Goal: Information Seeking & Learning: Understand process/instructions

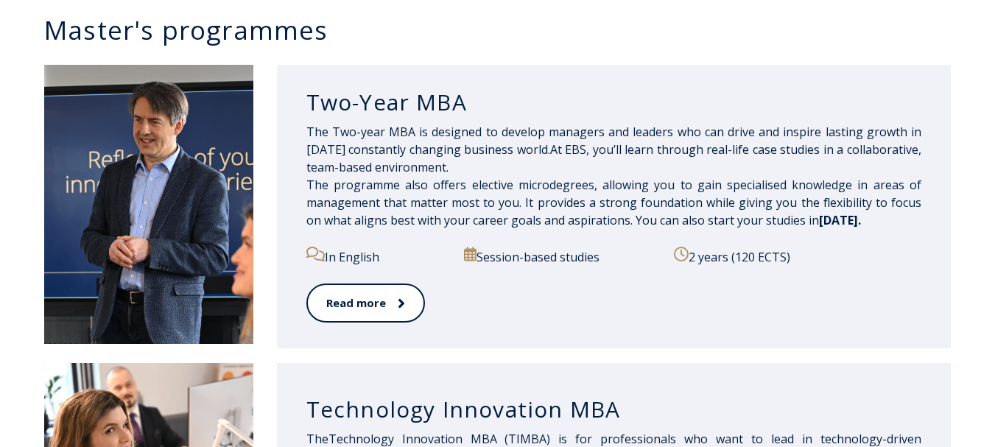
scroll to position [807, 0]
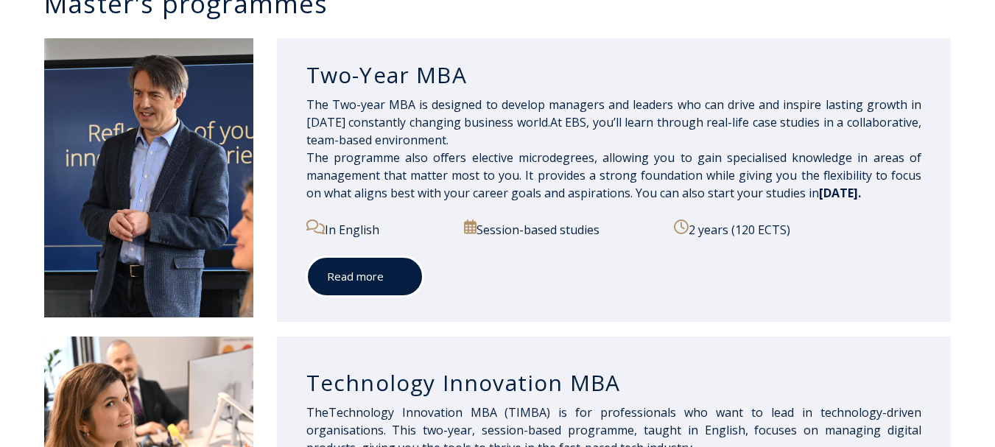
click at [384, 270] on span at bounding box center [393, 277] width 19 height 15
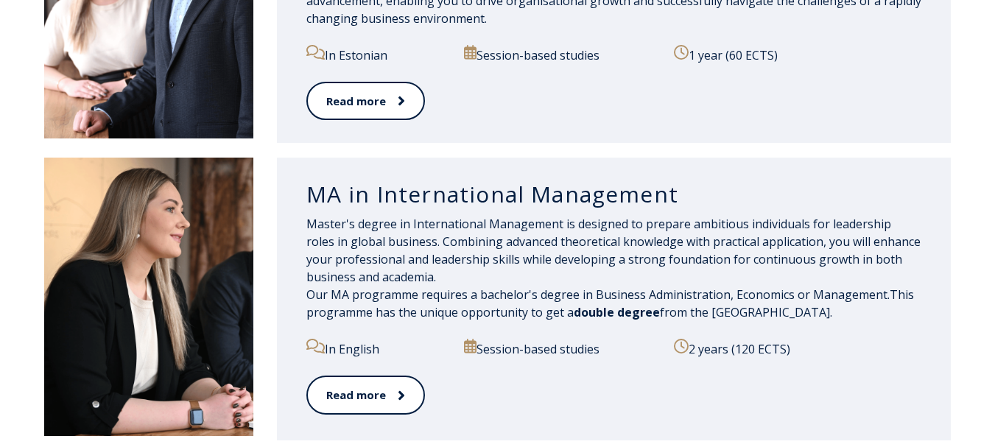
scroll to position [1618, 0]
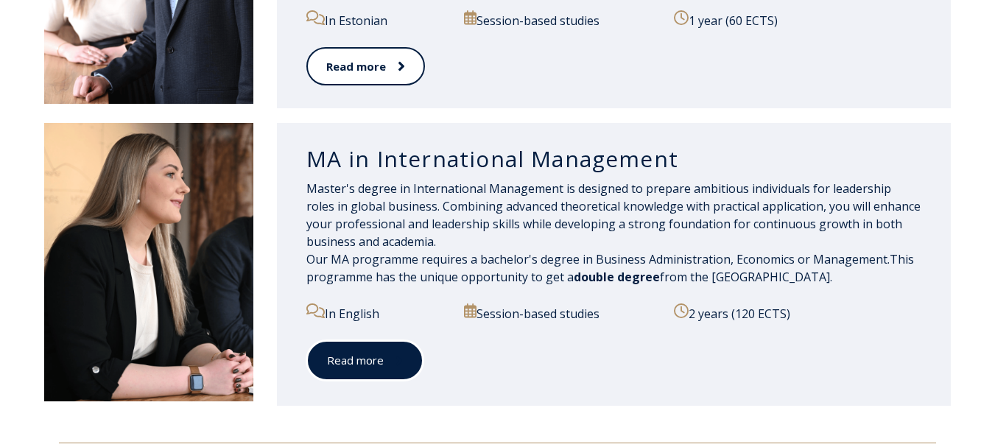
click at [394, 354] on span at bounding box center [393, 361] width 19 height 15
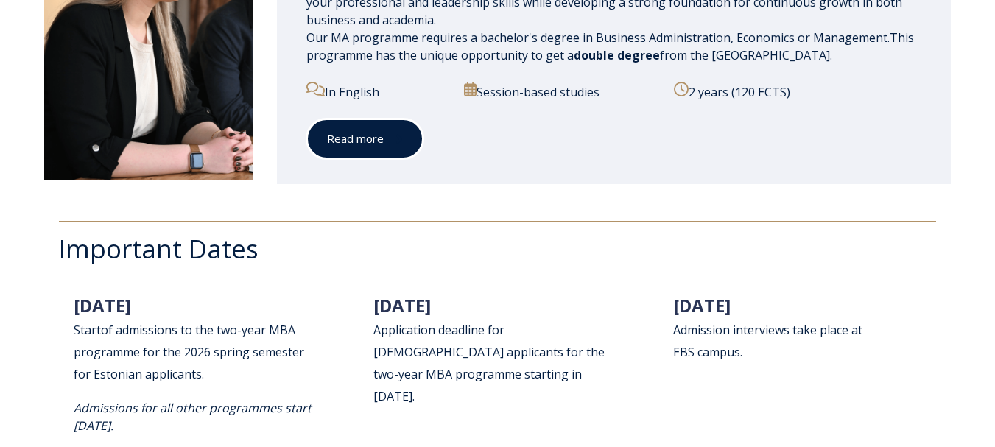
scroll to position [1986, 0]
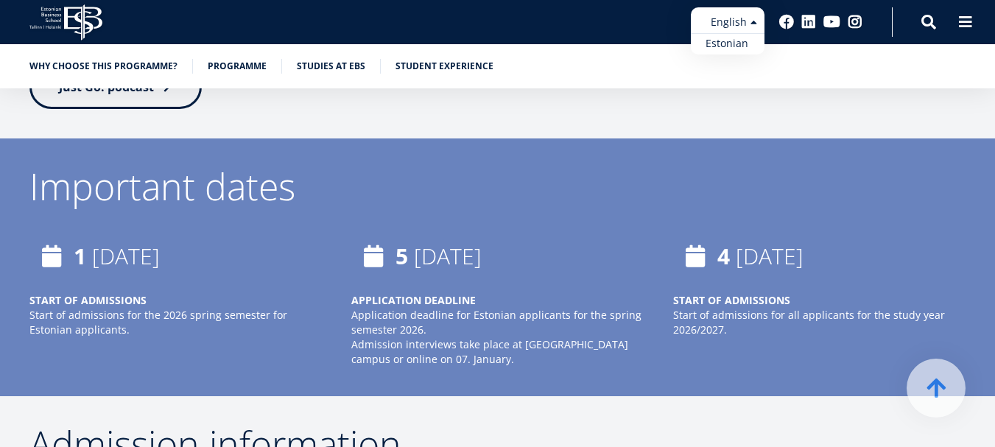
scroll to position [3929, 0]
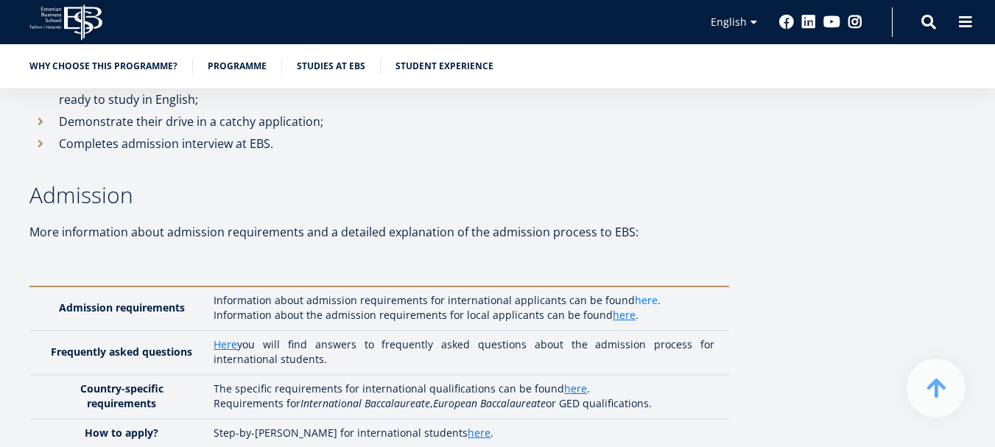
click at [641, 293] on link "here" at bounding box center [646, 300] width 23 height 15
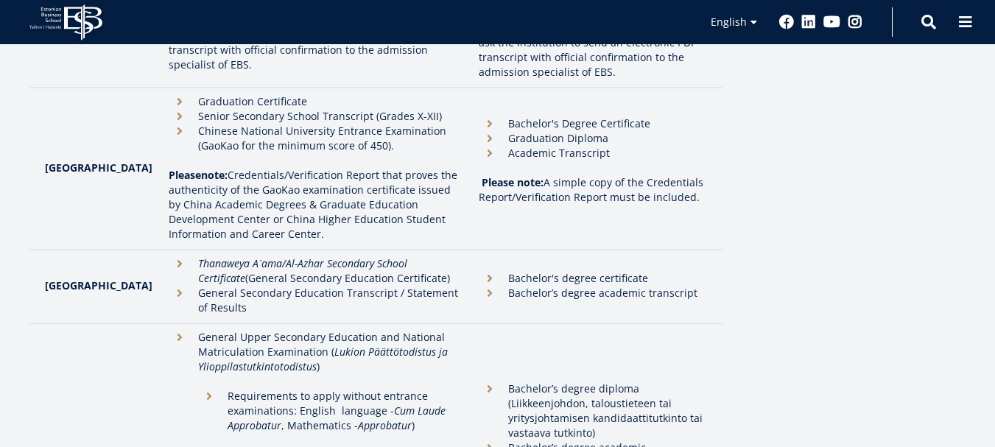
click at [479, 271] on li "Bachelor's degree certificate" at bounding box center [593, 278] width 229 height 15
click at [511, 271] on li "Bachelor's degree certificate" at bounding box center [593, 278] width 229 height 15
click at [495, 286] on li "Bachelor’s degree academic transcript" at bounding box center [593, 293] width 229 height 15
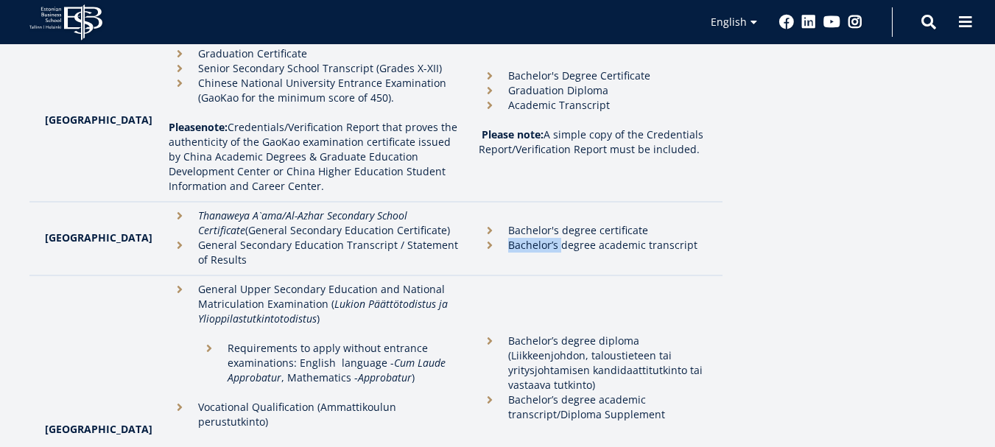
scroll to position [1550, 0]
